Goal: Check status: Check status

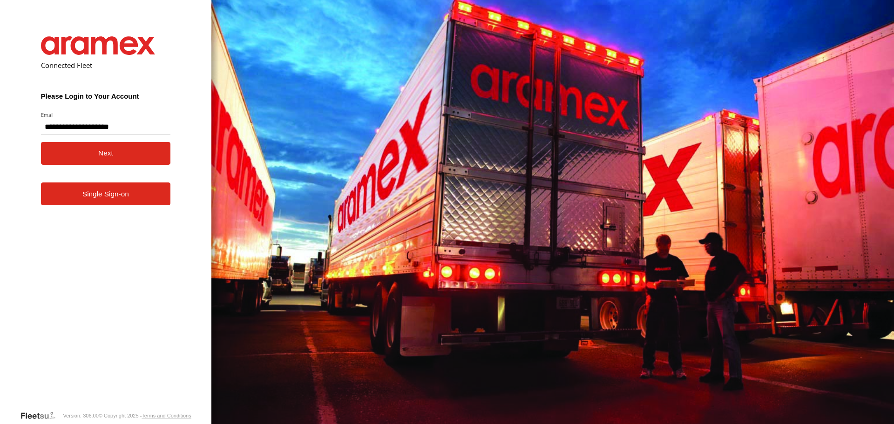
type input "**********"
click at [110, 150] on button "Next" at bounding box center [106, 153] width 130 height 23
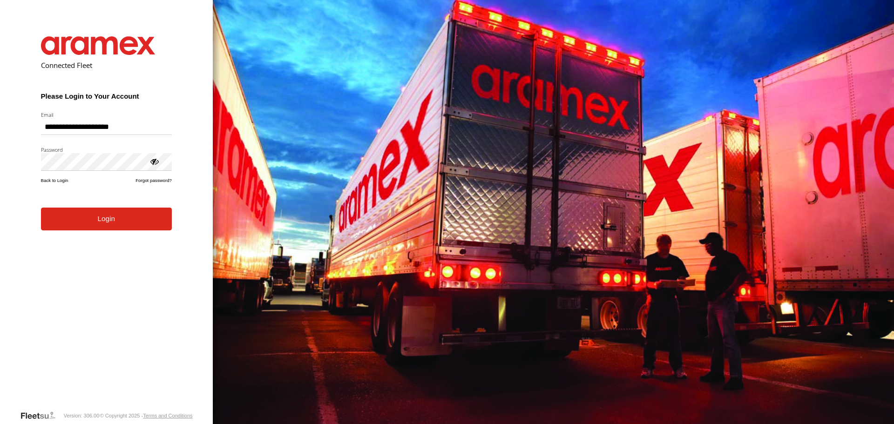
click at [75, 230] on button "Login" at bounding box center [106, 219] width 131 height 23
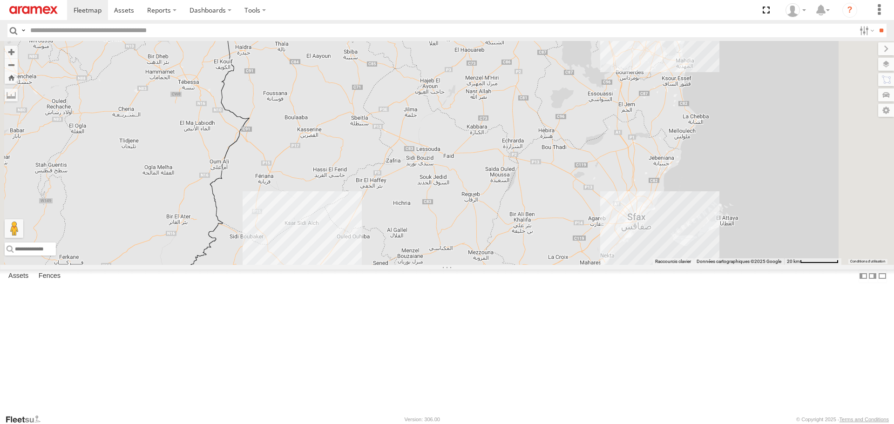
click at [298, 304] on div "2" at bounding box center [288, 294] width 19 height 19
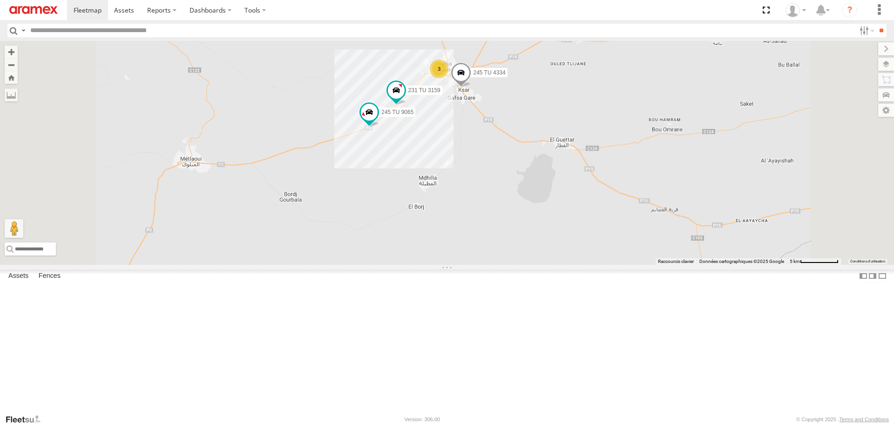
drag, startPoint x: 510, startPoint y: 142, endPoint x: 390, endPoint y: 260, distance: 168.0
click at [394, 256] on div "246 TU 8289 231 TU 3159 245 TU 9065 245 TU 4334 3" at bounding box center [447, 153] width 894 height 224
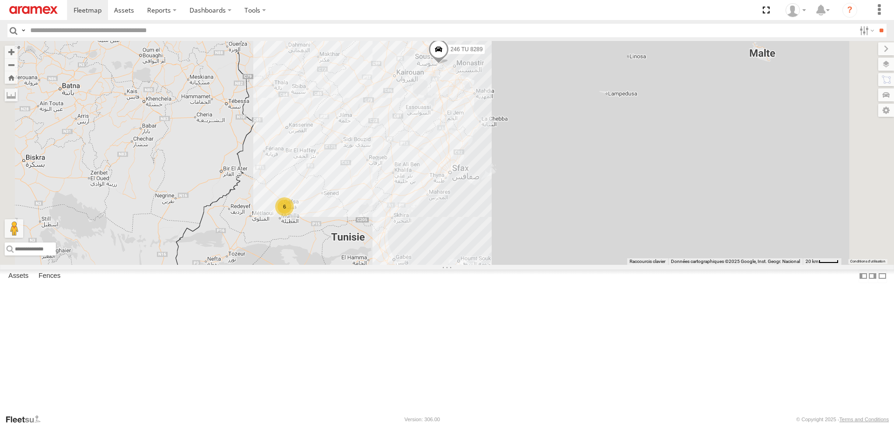
drag, startPoint x: 474, startPoint y: 223, endPoint x: 409, endPoint y: 286, distance: 90.9
click at [424, 265] on div "246 TU 8289 6" at bounding box center [447, 153] width 894 height 224
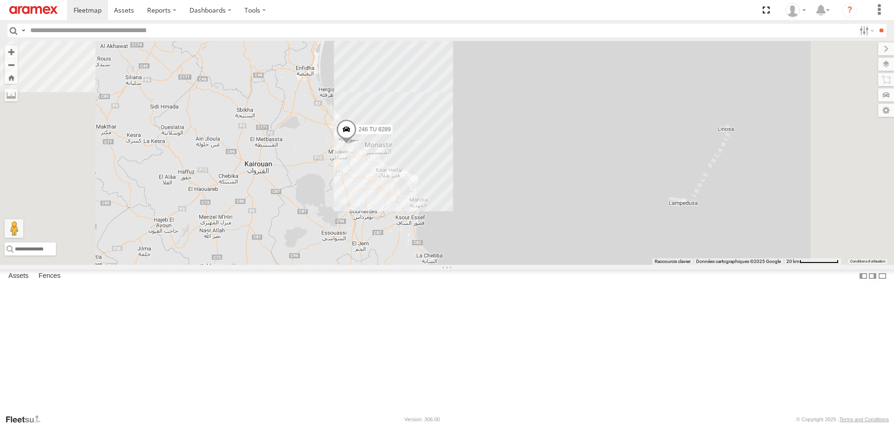
click at [357, 144] on span at bounding box center [346, 131] width 20 height 25
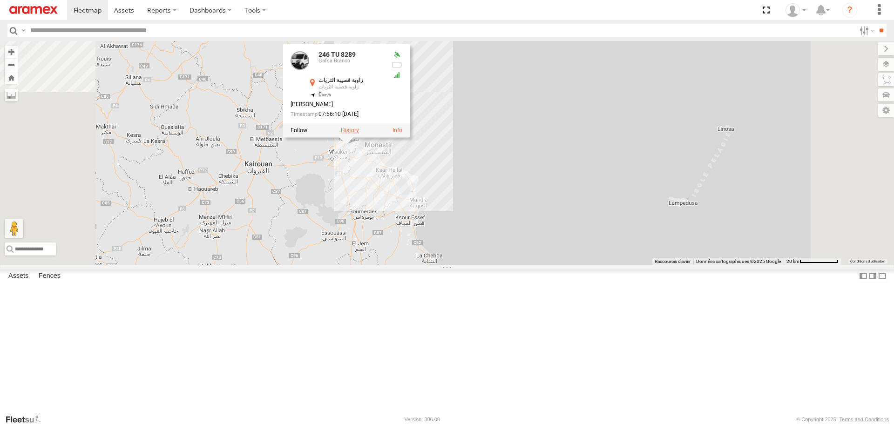
click at [359, 134] on label at bounding box center [350, 130] width 18 height 7
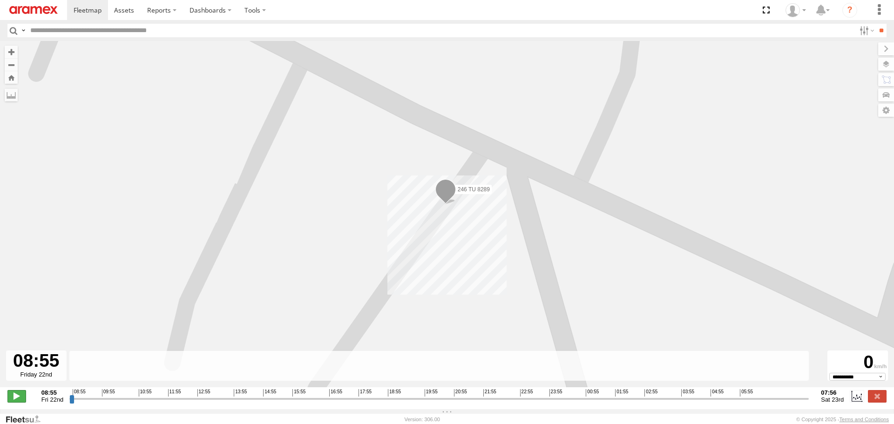
click at [12, 402] on span at bounding box center [16, 396] width 19 height 12
click at [251, 403] on input "range" at bounding box center [439, 399] width 740 height 9
click at [309, 403] on input "range" at bounding box center [439, 399] width 740 height 9
click at [329, 401] on input "range" at bounding box center [439, 399] width 740 height 9
click at [361, 402] on input "range" at bounding box center [439, 399] width 740 height 9
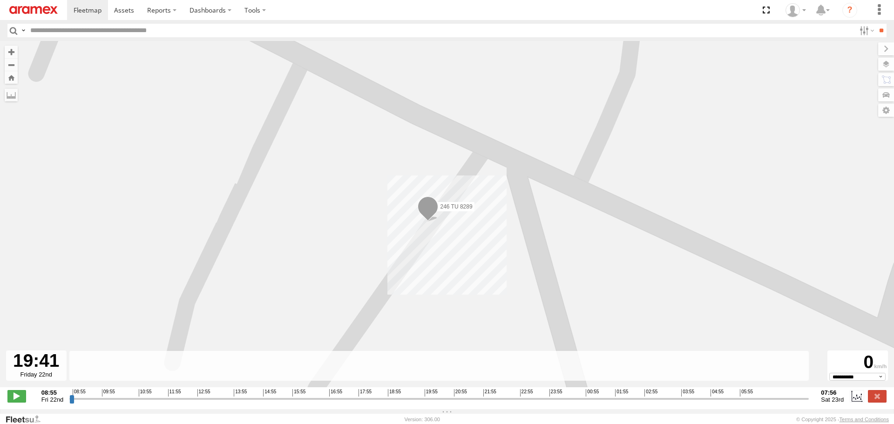
click at [416, 402] on input "range" at bounding box center [439, 399] width 740 height 9
click at [452, 401] on input "range" at bounding box center [439, 399] width 740 height 9
click at [485, 401] on input "range" at bounding box center [439, 399] width 740 height 9
click at [523, 401] on input "range" at bounding box center [439, 399] width 740 height 9
click at [569, 396] on div "08:55 09:55 10:55 11:55 12:55 13:55 14:55 15:55 16:55 17:55 18:55 19:55 20:55 2…" at bounding box center [440, 392] width 734 height 7
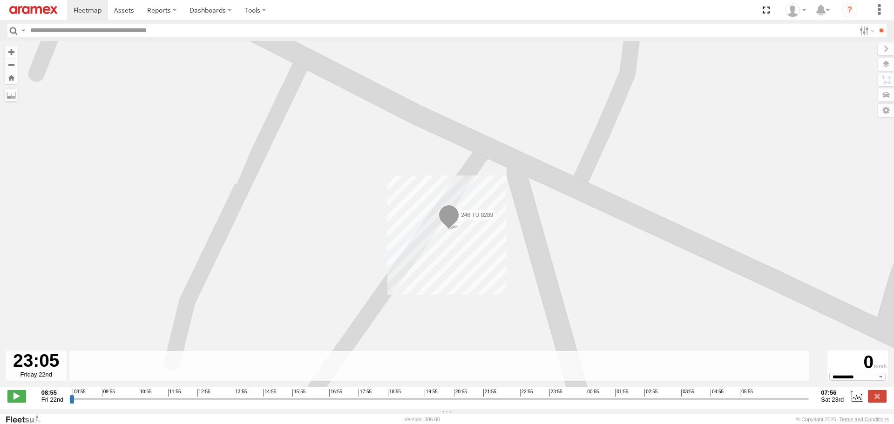
click at [601, 402] on input "range" at bounding box center [439, 399] width 740 height 9
click at [629, 402] on input "range" at bounding box center [439, 399] width 740 height 9
click at [668, 396] on div "08:55 09:55 10:55 11:55 12:55 13:55 14:55 15:55 16:55 17:55 18:55 19:55 20:55 2…" at bounding box center [440, 392] width 734 height 7
click at [688, 402] on input "range" at bounding box center [439, 399] width 740 height 9
click at [737, 403] on input "range" at bounding box center [439, 399] width 740 height 9
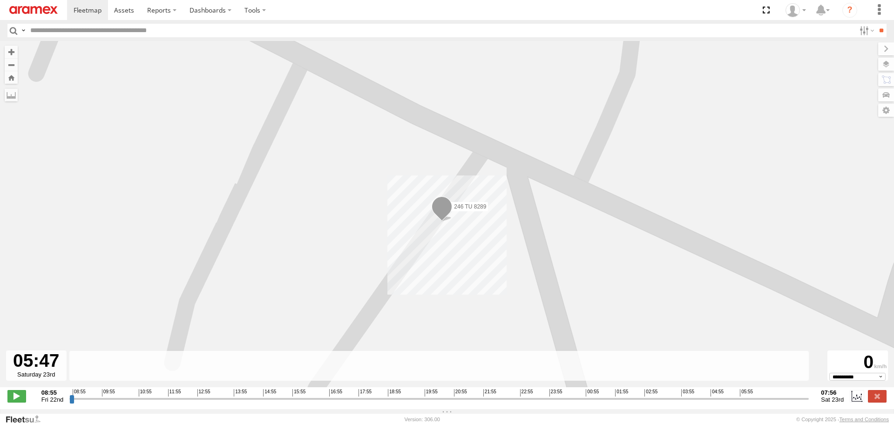
click at [773, 403] on input "range" at bounding box center [439, 399] width 740 height 9
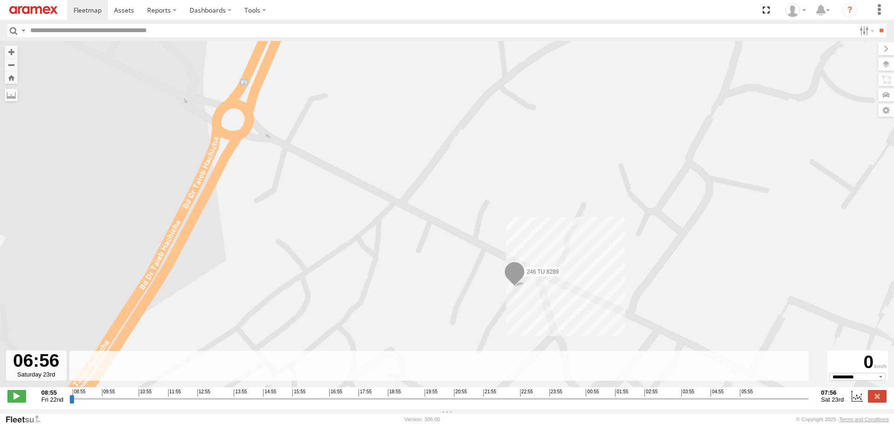
drag, startPoint x: 544, startPoint y: 314, endPoint x: 544, endPoint y: 259, distance: 55.4
click at [544, 259] on div "246 TU 8289" at bounding box center [447, 219] width 894 height 356
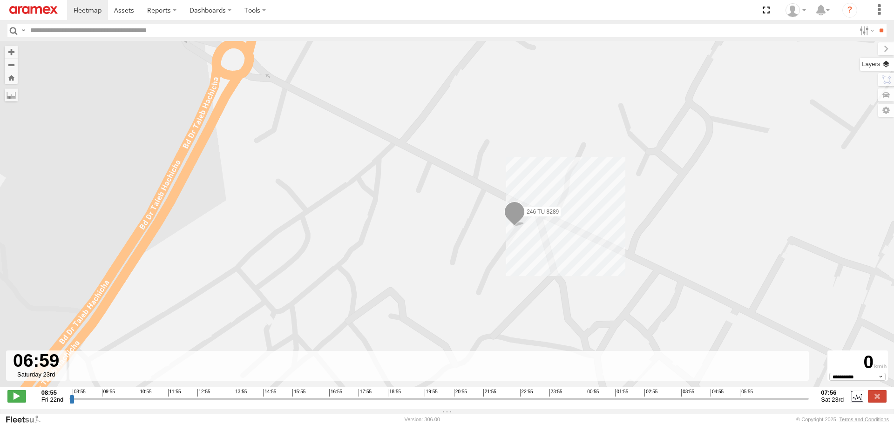
click at [886, 69] on label at bounding box center [877, 64] width 34 height 13
click at [0, 0] on span "Basemaps" at bounding box center [0, 0] width 0 height 0
click at [0, 0] on span "Satellite + Roadmap" at bounding box center [0, 0] width 0 height 0
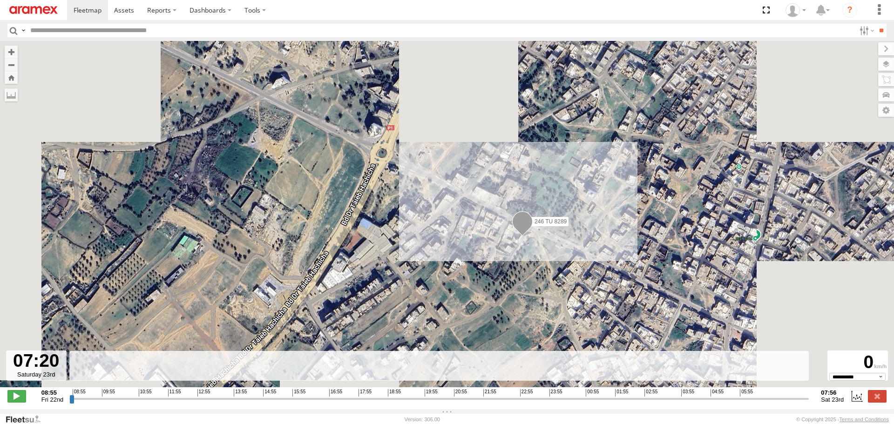
drag, startPoint x: 541, startPoint y: 265, endPoint x: 508, endPoint y: 231, distance: 47.1
click at [510, 232] on div "246 TU 8289" at bounding box center [447, 219] width 894 height 356
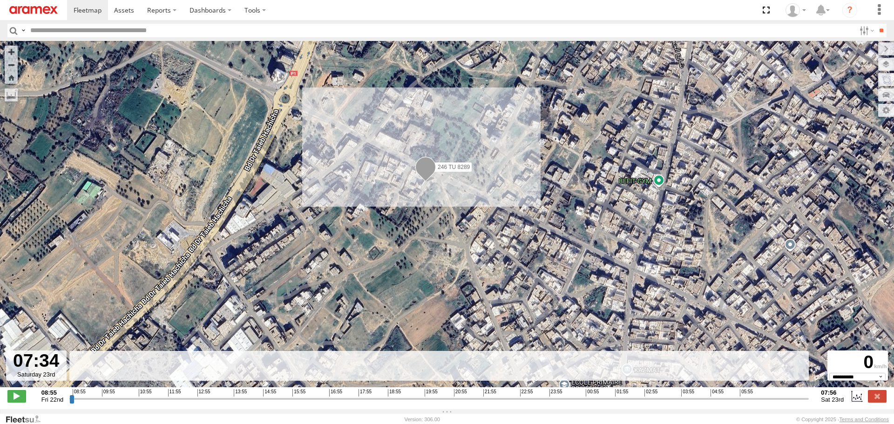
drag, startPoint x: 466, startPoint y: 216, endPoint x: 450, endPoint y: 225, distance: 17.9
click at [451, 225] on div "246 TU 8289" at bounding box center [447, 219] width 894 height 356
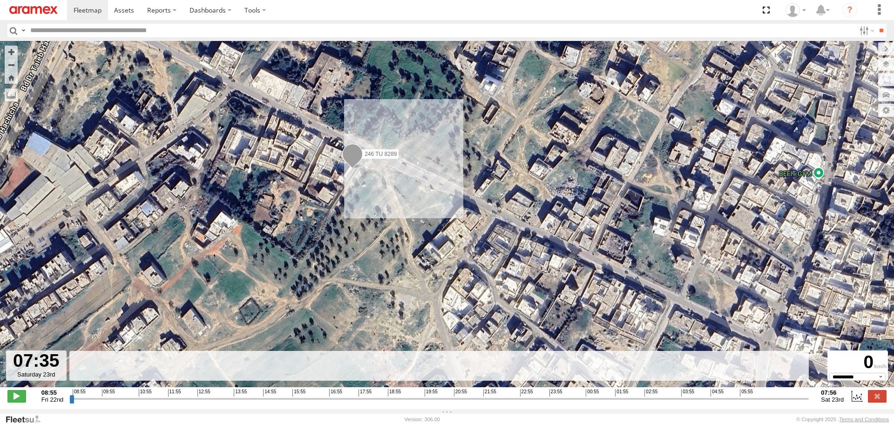
drag, startPoint x: 405, startPoint y: 205, endPoint x: 398, endPoint y: 208, distance: 6.9
click at [399, 208] on div "246 TU 8289" at bounding box center [447, 219] width 894 height 356
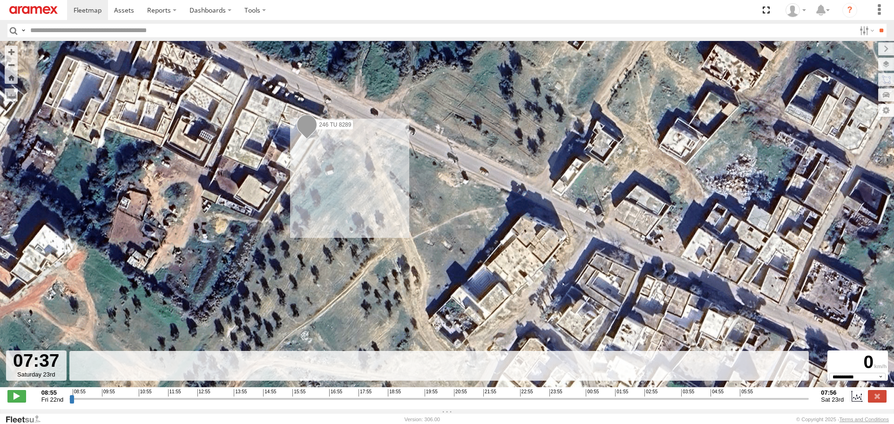
drag, startPoint x: 312, startPoint y: 191, endPoint x: 341, endPoint y: 210, distance: 35.2
click at [341, 210] on div "246 TU 8289" at bounding box center [447, 219] width 894 height 356
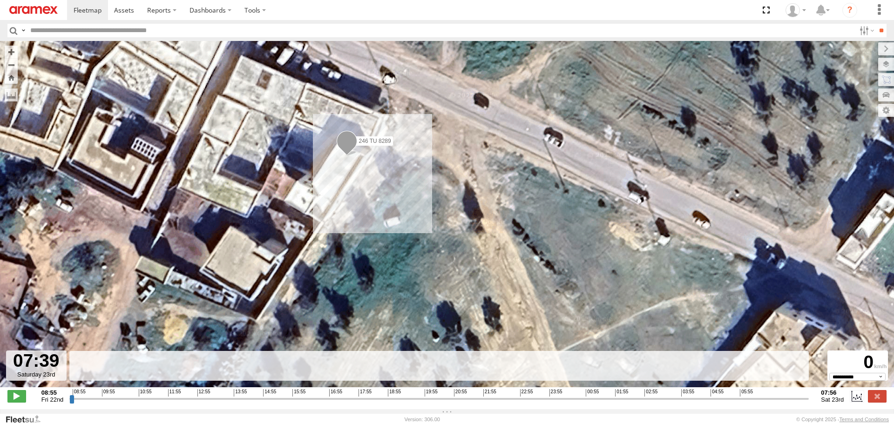
drag, startPoint x: 343, startPoint y: 187, endPoint x: 364, endPoint y: 225, distance: 43.4
click at [361, 224] on div "246 TU 8289" at bounding box center [447, 219] width 894 height 356
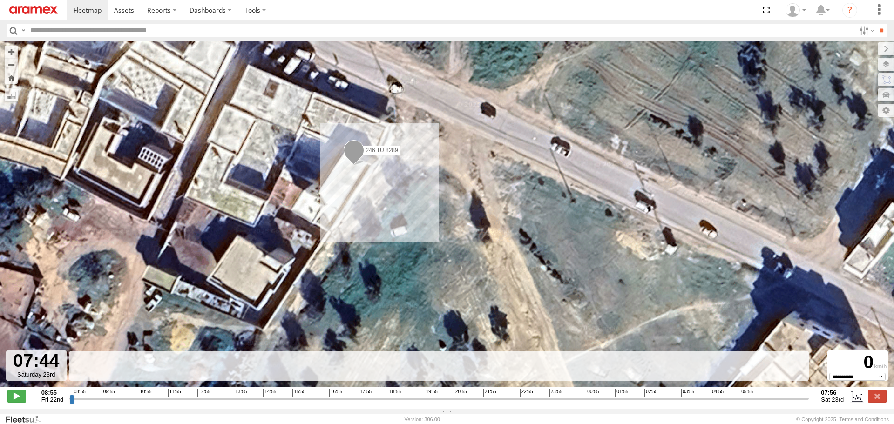
click at [309, 402] on input "range" at bounding box center [439, 399] width 740 height 9
click at [344, 402] on input "range" at bounding box center [439, 399] width 740 height 9
click at [375, 403] on input "range" at bounding box center [439, 399] width 740 height 9
click at [402, 403] on input "range" at bounding box center [439, 399] width 740 height 9
click at [430, 403] on input "range" at bounding box center [439, 399] width 740 height 9
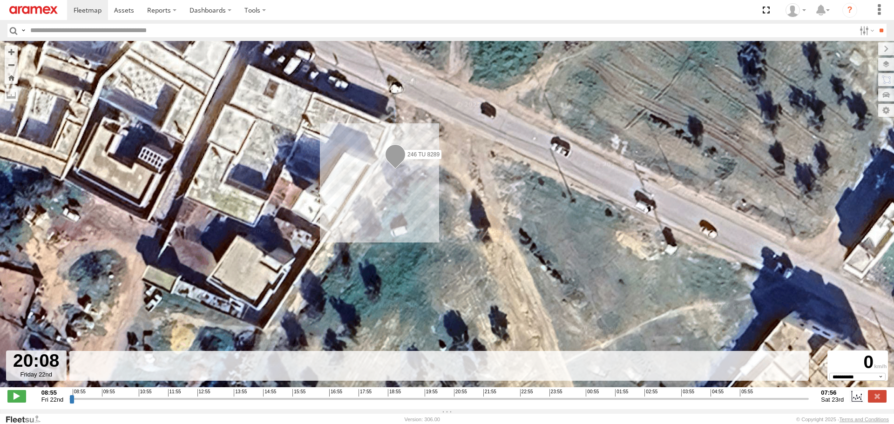
click at [473, 403] on input "range" at bounding box center [439, 399] width 740 height 9
click at [531, 403] on input "range" at bounding box center [439, 399] width 740 height 9
click at [583, 401] on input "range" at bounding box center [439, 399] width 740 height 9
click at [626, 401] on input "range" at bounding box center [439, 399] width 740 height 9
click at [657, 401] on input "range" at bounding box center [439, 399] width 740 height 9
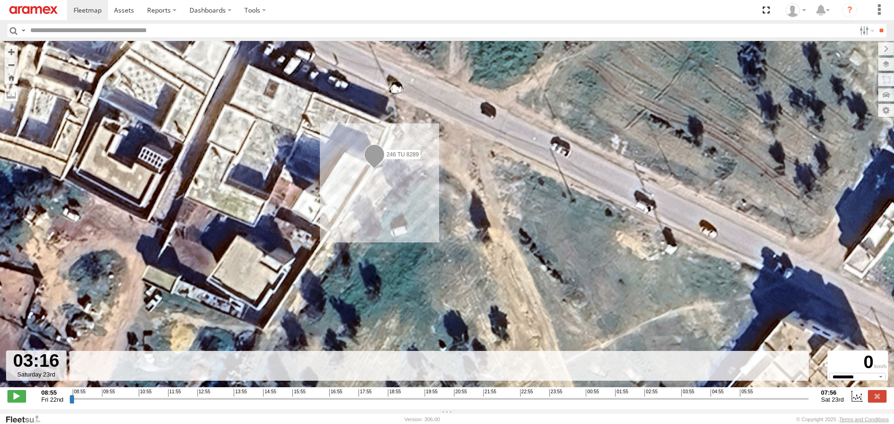
click at [684, 402] on input "range" at bounding box center [439, 399] width 740 height 9
click at [725, 402] on input "range" at bounding box center [439, 399] width 740 height 9
type input "**********"
